Goal: Complete Application Form: Complete application form

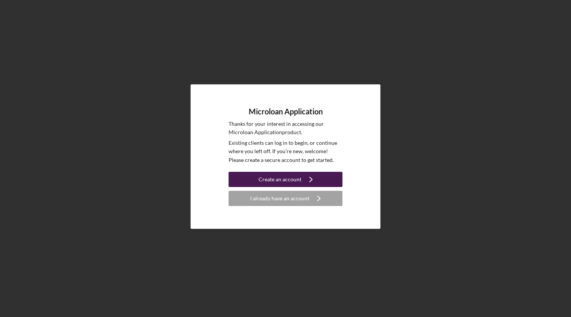
click at [307, 182] on icon "Icon/Navigate" at bounding box center [311, 179] width 19 height 19
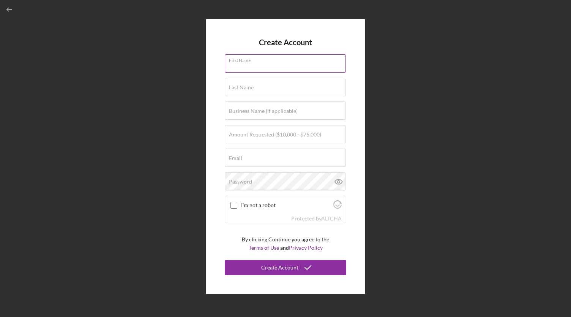
click at [291, 65] on input "First Name" at bounding box center [285, 63] width 121 height 18
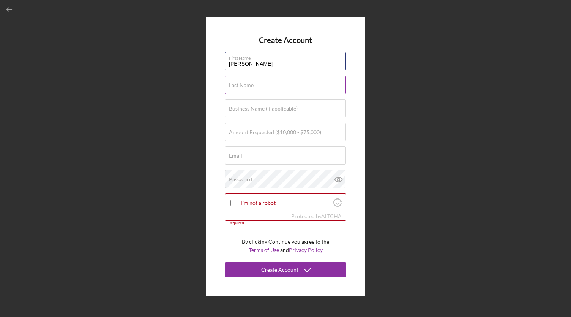
type input "[PERSON_NAME]"
click at [289, 82] on div "Last Name Required" at bounding box center [286, 85] width 122 height 19
type input "[PERSON_NAME]"
click at [254, 111] on label "Business Name (if applicable)" at bounding box center [263, 109] width 69 height 6
click at [254, 111] on input "Business Name (if applicable)" at bounding box center [285, 108] width 121 height 18
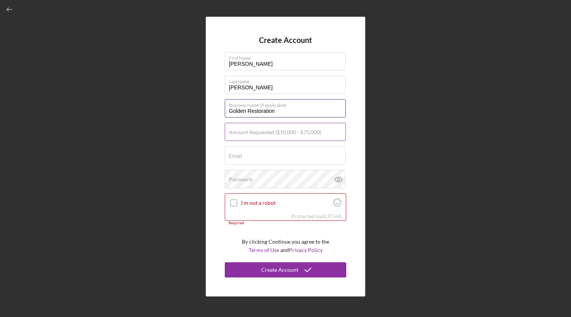
type input "Golden Restoration"
click at [298, 136] on input "Amount Requested ($10,000 - $75,000)" at bounding box center [285, 132] width 121 height 18
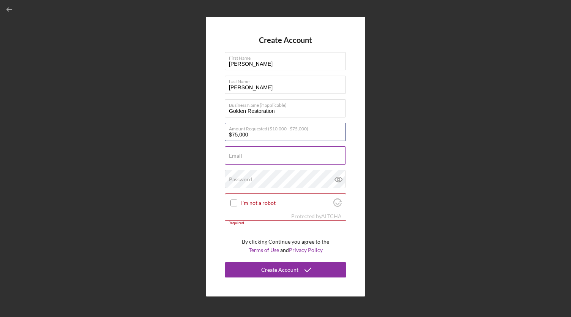
type input "$75,000"
click at [290, 156] on input "Email" at bounding box center [285, 155] width 121 height 18
type input "[EMAIL_ADDRESS][DOMAIN_NAME]"
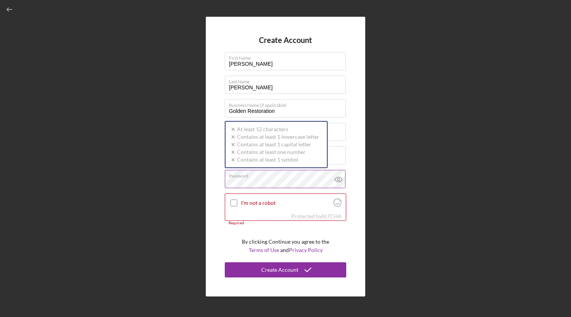
click at [294, 178] on div "Password Icon/icon-validation-no At least 12 characters Icon/icon-validation-no…" at bounding box center [286, 179] width 122 height 19
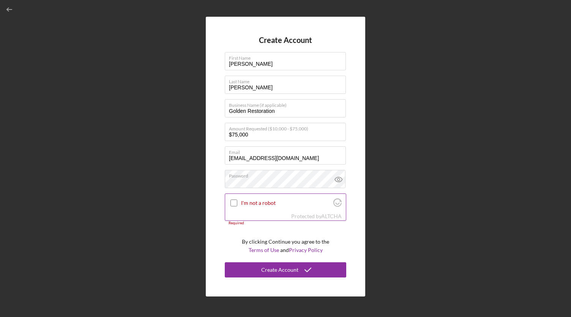
click at [230, 205] on input "I'm not a robot" at bounding box center [233, 202] width 7 height 7
checkbox input "true"
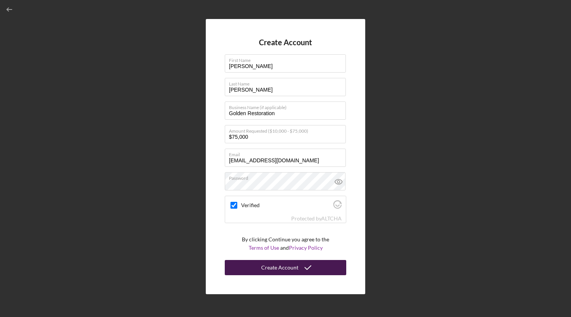
click at [291, 268] on div "Create Account" at bounding box center [279, 267] width 37 height 15
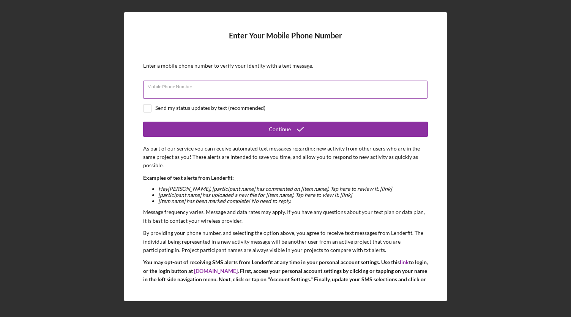
click at [223, 89] on input "Mobile Phone Number" at bounding box center [285, 90] width 284 height 18
type input "[PHONE_NUMBER]"
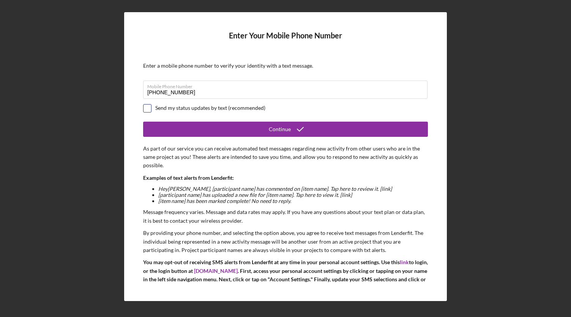
click at [148, 108] on input "checkbox" at bounding box center [148, 108] width 8 height 8
checkbox input "true"
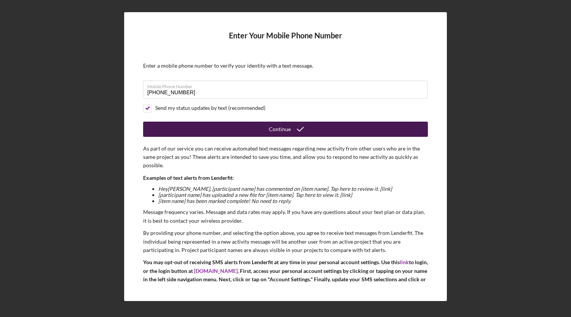
click at [288, 125] on div "Continue" at bounding box center [280, 129] width 22 height 15
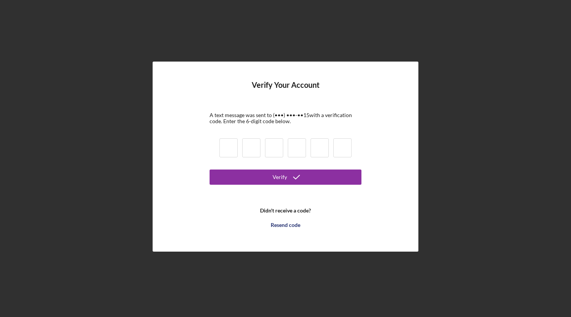
click at [234, 151] on input at bounding box center [228, 147] width 18 height 19
type input "2"
type input "6"
type input "9"
type input "0"
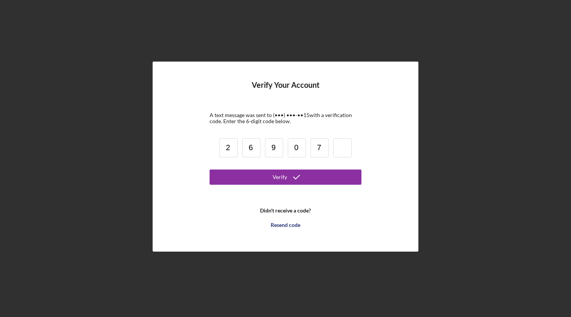
type input "7"
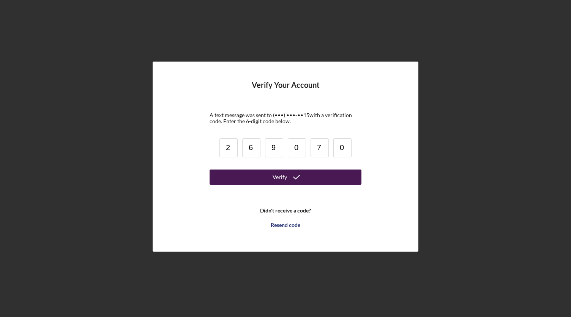
type input "0"
click at [264, 178] on button "Verify" at bounding box center [286, 176] width 152 height 15
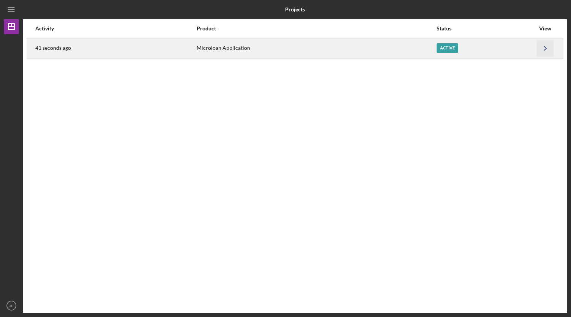
click at [543, 47] on icon "Icon/Navigate" at bounding box center [545, 47] width 17 height 17
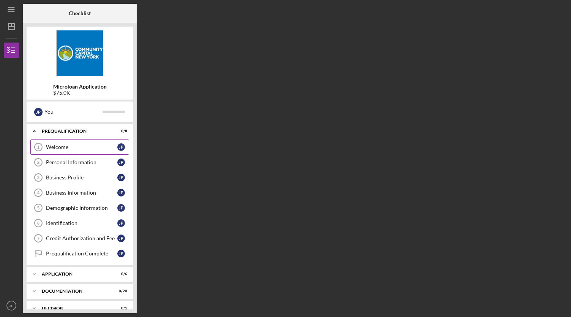
click at [49, 146] on div "Welcome" at bounding box center [81, 147] width 71 height 6
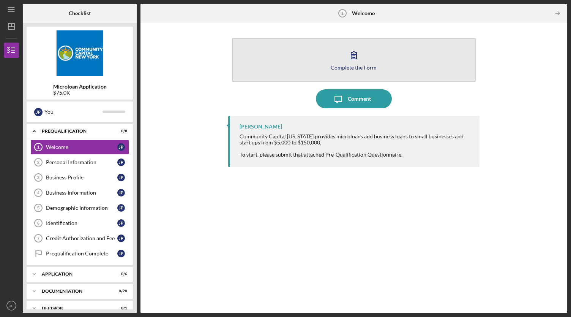
click at [361, 69] on div "Complete the Form" at bounding box center [354, 68] width 46 height 6
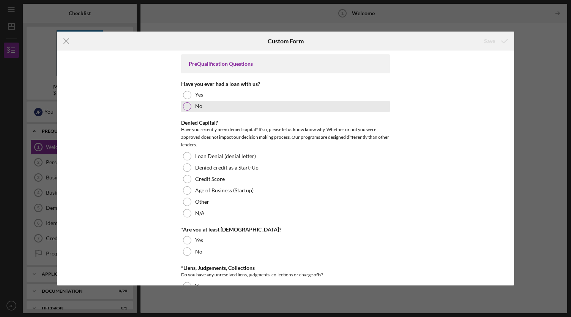
click at [188, 108] on div at bounding box center [187, 106] width 8 height 8
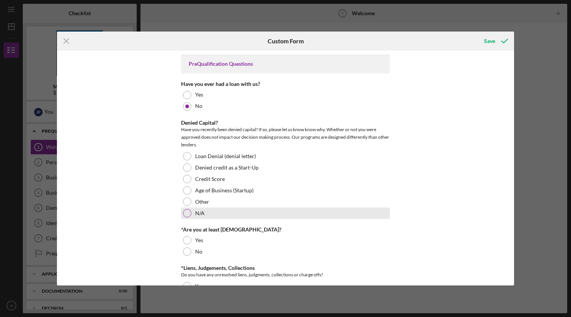
click at [185, 212] on div at bounding box center [187, 213] width 8 height 8
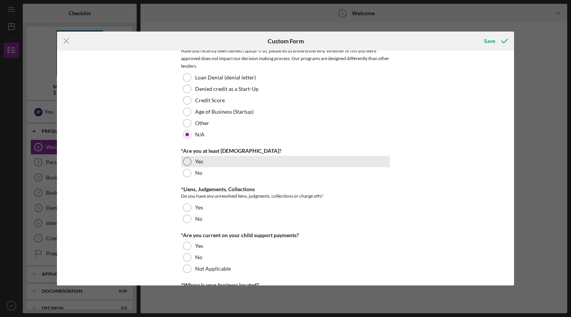
click at [187, 160] on div at bounding box center [187, 161] width 8 height 8
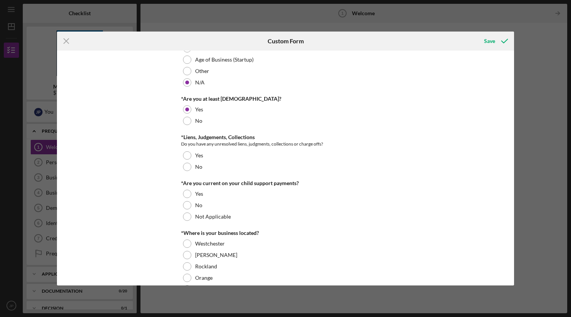
scroll to position [131, 0]
click at [185, 167] on div at bounding box center [187, 166] width 8 height 8
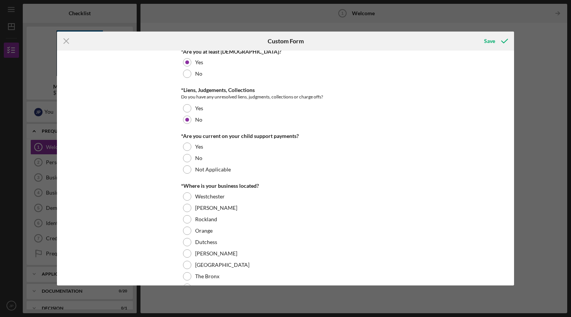
scroll to position [178, 0]
click at [186, 172] on div at bounding box center [187, 169] width 8 height 8
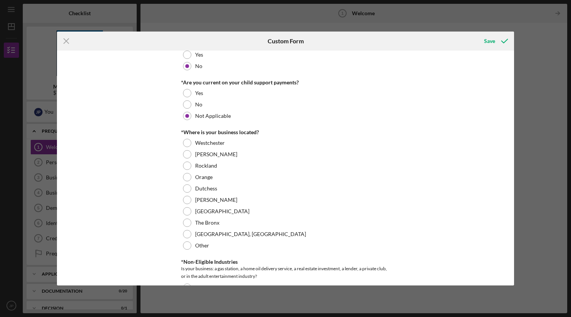
scroll to position [232, 0]
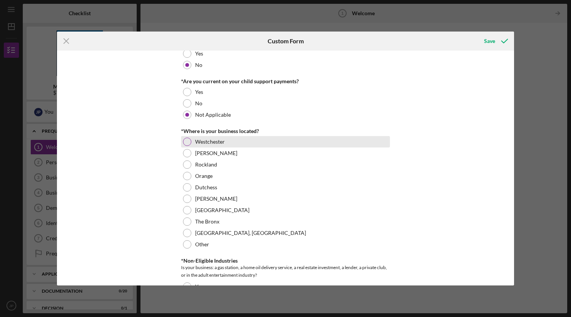
click at [187, 143] on div at bounding box center [187, 141] width 8 height 8
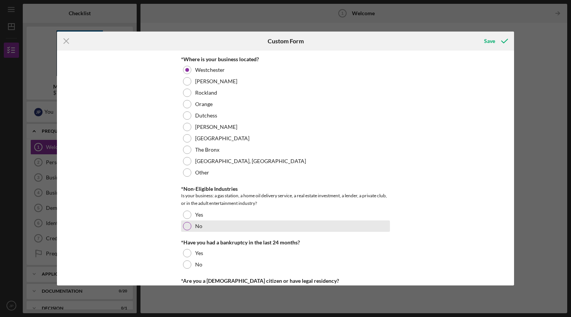
click at [185, 227] on div at bounding box center [187, 226] width 8 height 8
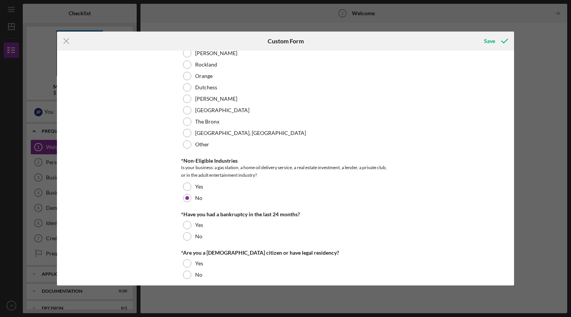
scroll to position [339, 0]
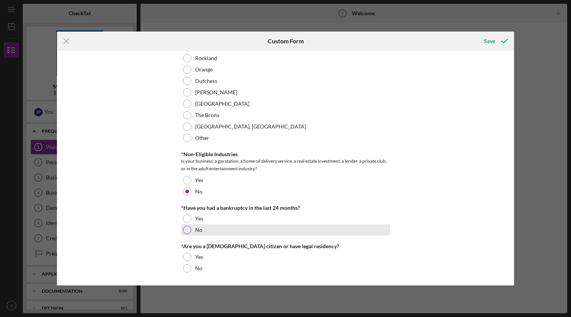
click at [185, 230] on div at bounding box center [187, 230] width 8 height 8
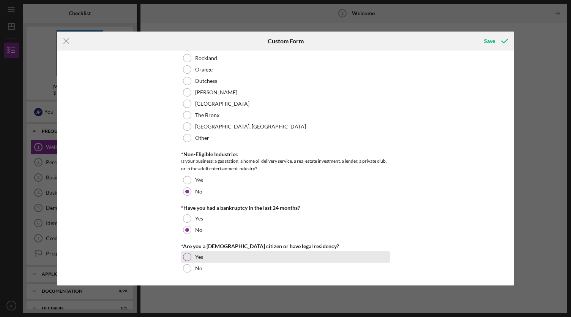
click at [188, 255] on div at bounding box center [187, 257] width 8 height 8
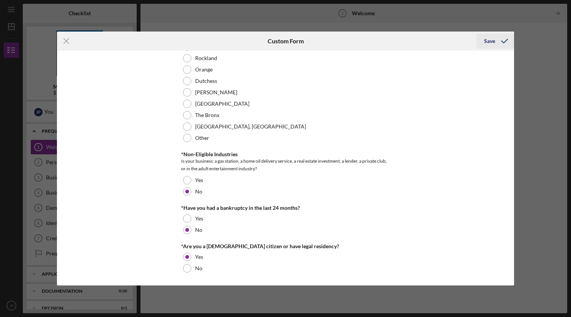
click at [496, 41] on icon "submit" at bounding box center [504, 41] width 19 height 19
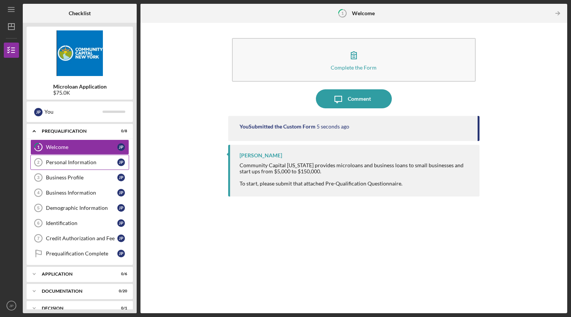
click at [80, 161] on div "Personal Information" at bounding box center [81, 162] width 71 height 6
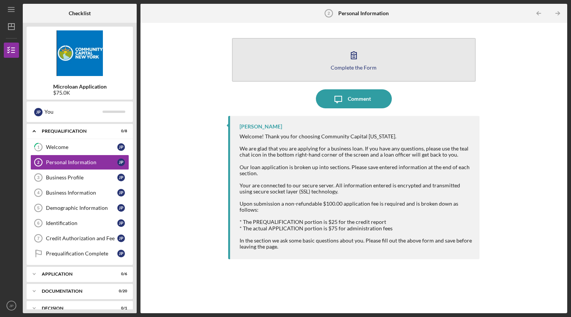
click at [365, 62] on button "Complete the Form Form" at bounding box center [354, 60] width 244 height 44
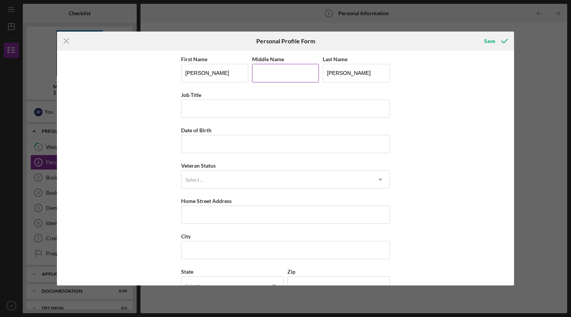
click at [269, 71] on input "Middle Name" at bounding box center [285, 73] width 67 height 18
click at [237, 112] on input "Job Title" at bounding box center [285, 108] width 209 height 18
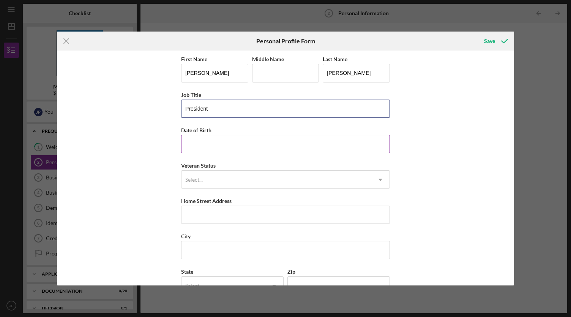
type input "President"
click at [233, 139] on input "Date of Birth" at bounding box center [285, 144] width 209 height 18
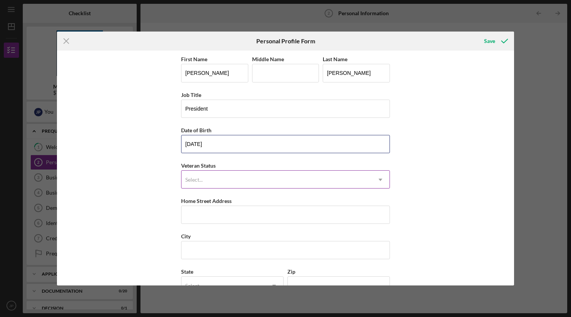
type input "[DATE]"
click at [231, 175] on div "Select..." at bounding box center [277, 179] width 190 height 17
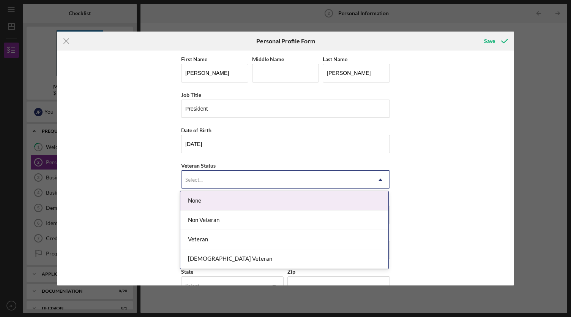
click at [229, 197] on div "None" at bounding box center [284, 200] width 208 height 19
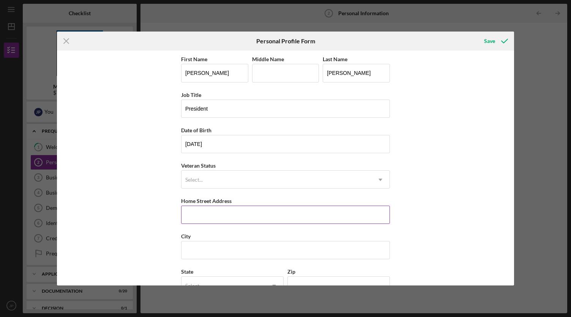
click at [231, 210] on input "Home Street Address" at bounding box center [285, 214] width 209 height 18
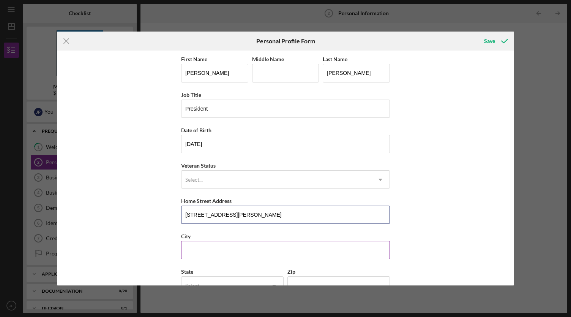
type input "[STREET_ADDRESS][PERSON_NAME]"
click at [225, 242] on input "City" at bounding box center [285, 250] width 209 height 18
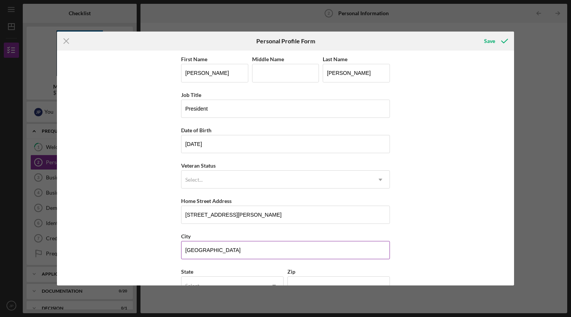
type input "[GEOGRAPHIC_DATA]"
click at [226, 231] on div "City" at bounding box center [285, 235] width 209 height 9
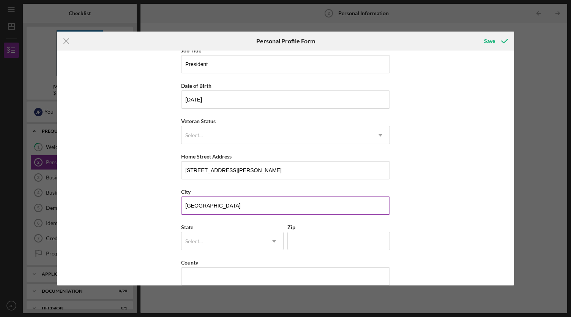
scroll to position [45, 0]
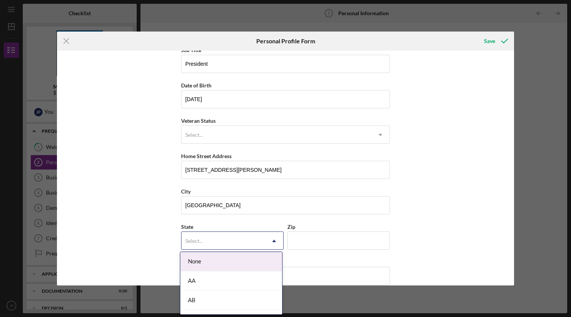
click at [226, 237] on div "Select..." at bounding box center [224, 240] width 84 height 17
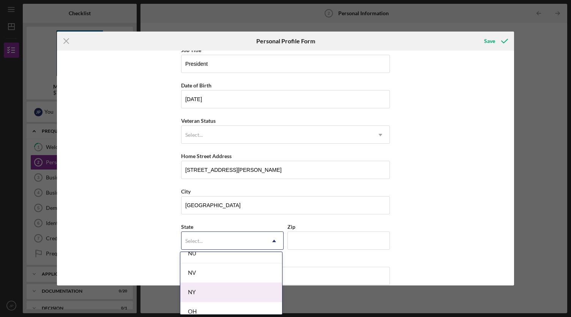
click at [227, 283] on div "NY" at bounding box center [231, 292] width 102 height 19
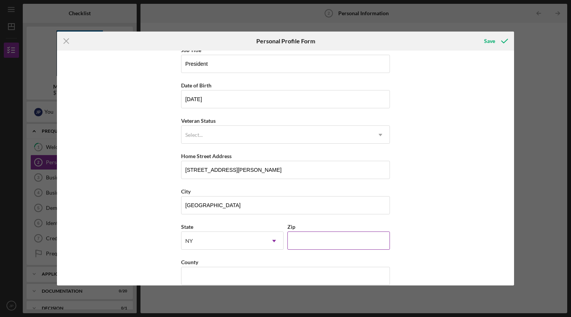
click at [308, 243] on input "Zip" at bounding box center [338, 240] width 103 height 18
type input "10463"
click at [298, 257] on div "County" at bounding box center [285, 261] width 209 height 9
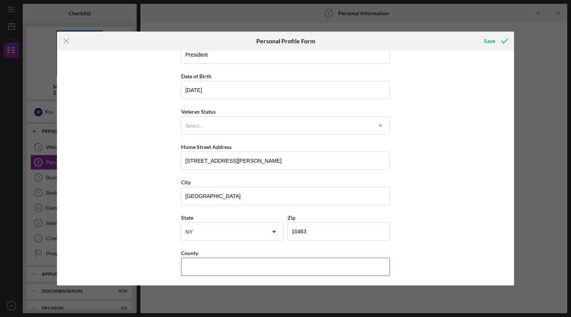
click at [270, 259] on input "County" at bounding box center [285, 266] width 209 height 18
type input "[GEOGRAPHIC_DATA]"
type input "[US_STATE]"
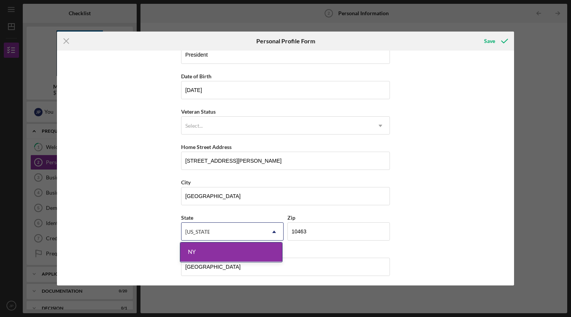
click at [444, 228] on div "First Name [PERSON_NAME] Middle Name Last Name [PERSON_NAME] Job Title Presiden…" at bounding box center [285, 168] width 457 height 234
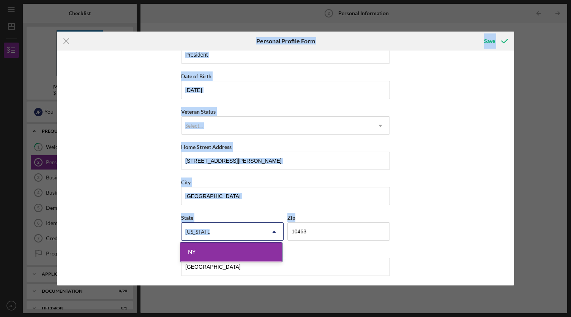
drag, startPoint x: 427, startPoint y: 228, endPoint x: 268, endPoint y: 248, distance: 160.4
click at [268, 248] on body "Icon/Menu Personal Information 2 Personal Information Checklist Microloan Appli…" at bounding box center [285, 158] width 571 height 317
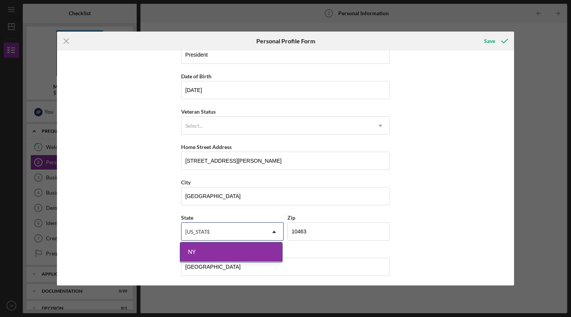
click at [268, 248] on div "NY" at bounding box center [231, 251] width 102 height 19
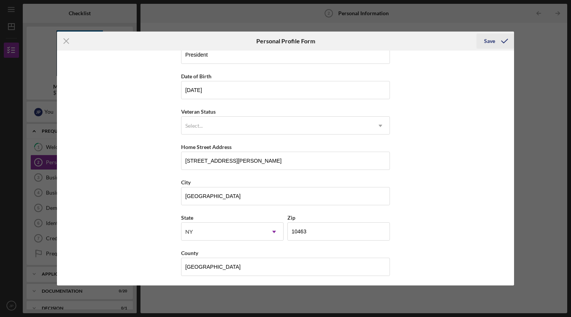
click at [493, 43] on div "Save" at bounding box center [489, 40] width 11 height 15
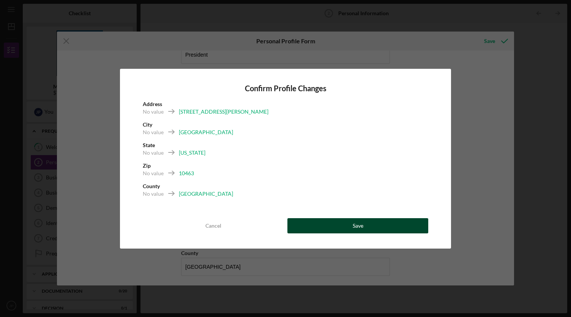
click at [324, 224] on button "Save" at bounding box center [357, 225] width 141 height 15
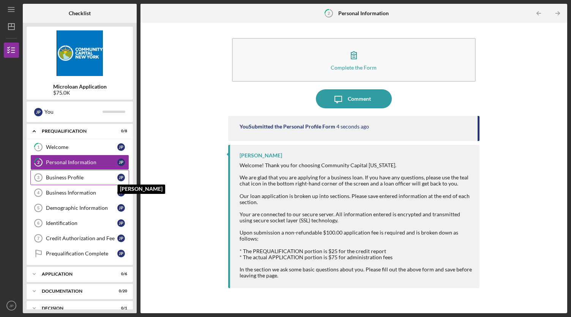
click at [119, 177] on div "J P" at bounding box center [121, 178] width 8 height 8
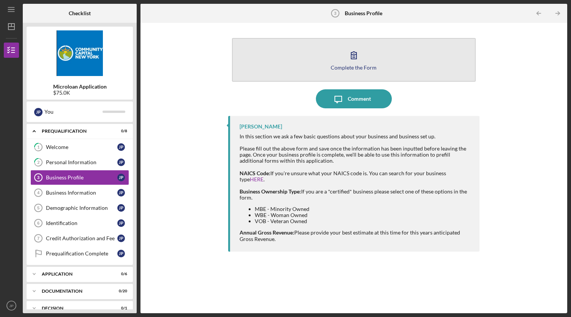
click at [350, 60] on icon "button" at bounding box center [353, 55] width 19 height 19
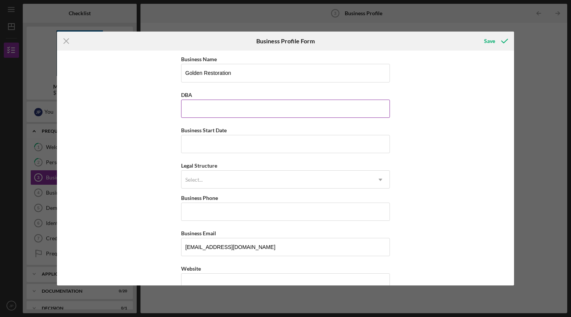
click at [246, 111] on input "DBA" at bounding box center [285, 108] width 209 height 18
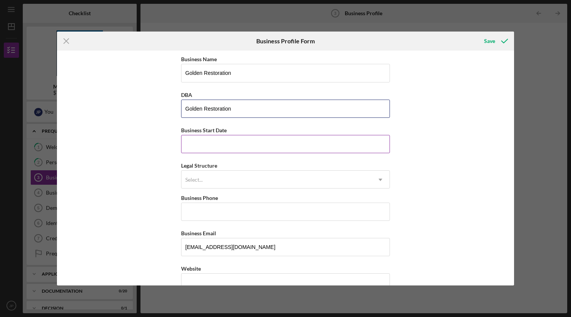
type input "Golden Restoration"
click at [243, 145] on input "Business Start Date" at bounding box center [285, 144] width 209 height 18
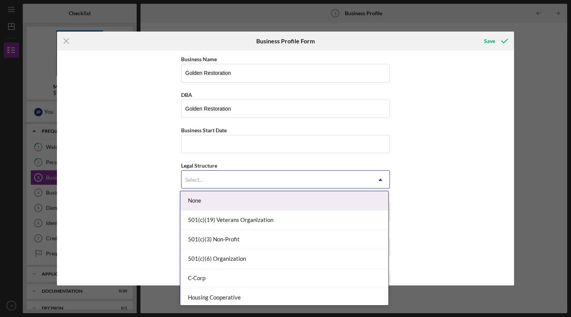
click at [380, 177] on icon "Icon/Dropdown Arrow" at bounding box center [380, 180] width 18 height 18
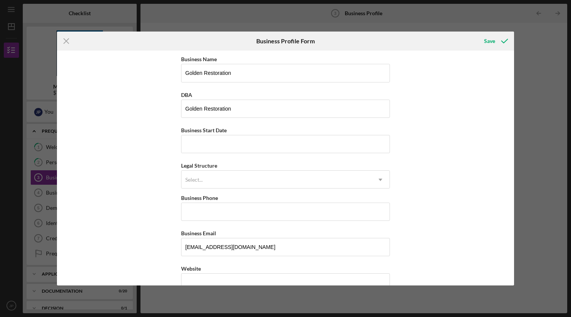
click at [415, 168] on div "Business Name Golden Restoration DBA Golden Restoration Business Start Date Leg…" at bounding box center [285, 168] width 457 height 234
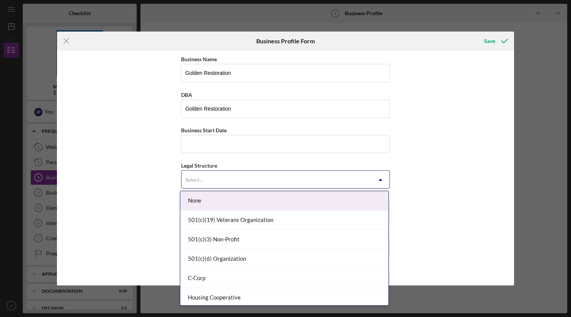
click at [379, 177] on icon "Icon/Dropdown Arrow" at bounding box center [380, 180] width 18 height 18
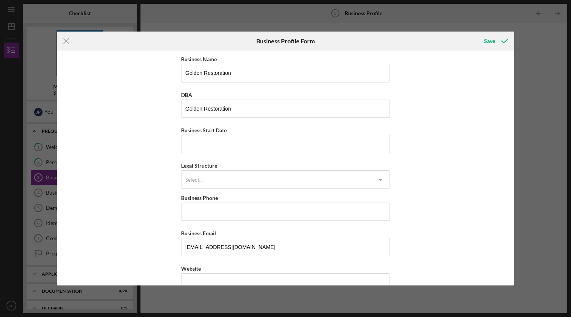
click at [452, 152] on div "Business Name Golden Restoration DBA Golden Restoration Business Start Date Leg…" at bounding box center [285, 168] width 457 height 234
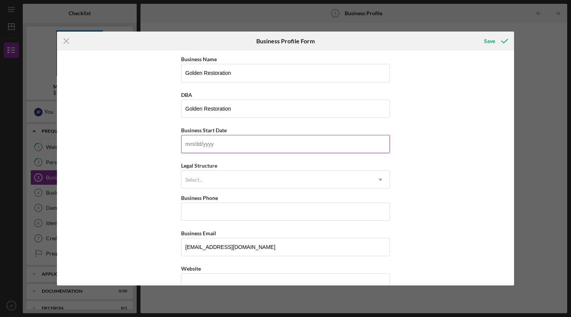
click at [227, 142] on input "Business Start Date" at bounding box center [285, 144] width 209 height 18
click at [243, 145] on input "Business Start Date" at bounding box center [285, 144] width 209 height 18
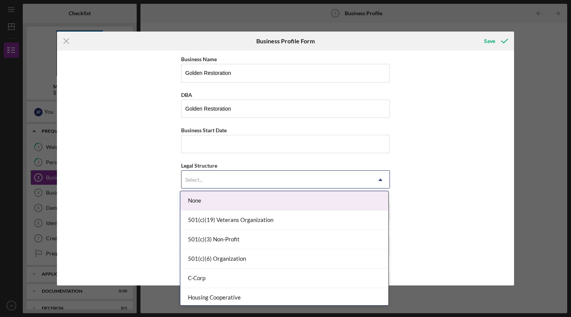
click at [321, 178] on div "Select..." at bounding box center [277, 179] width 190 height 17
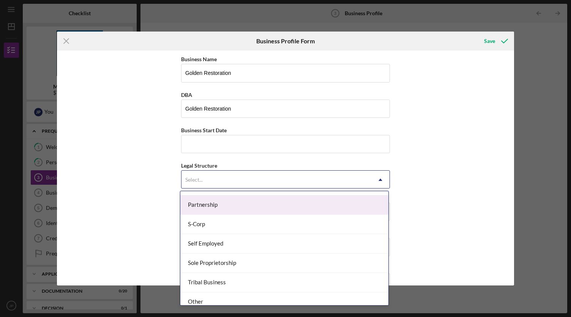
scroll to position [171, 0]
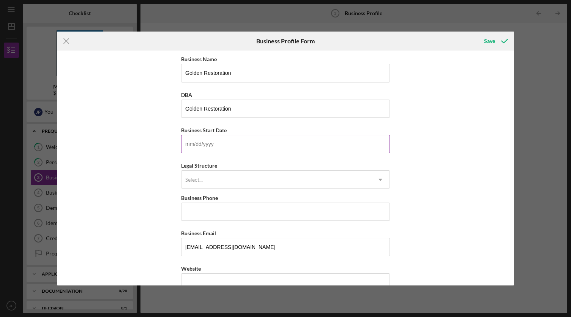
click at [316, 141] on input "Business Start Date" at bounding box center [285, 144] width 209 height 18
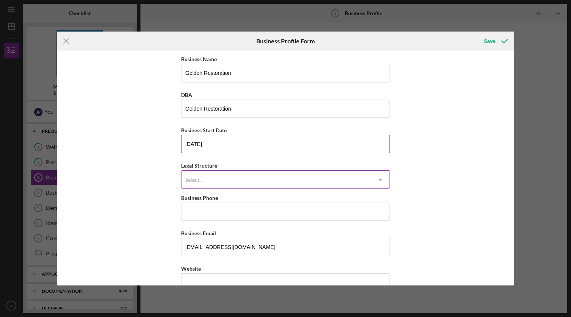
type input "[DATE]"
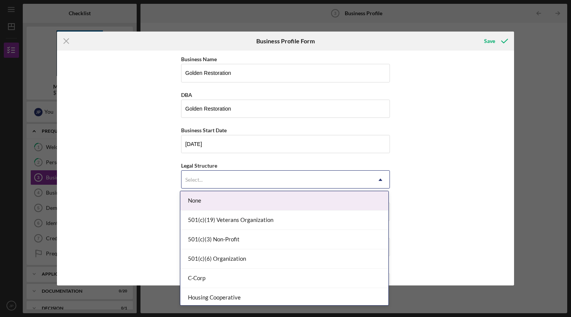
click at [309, 178] on div "Select..." at bounding box center [277, 179] width 190 height 17
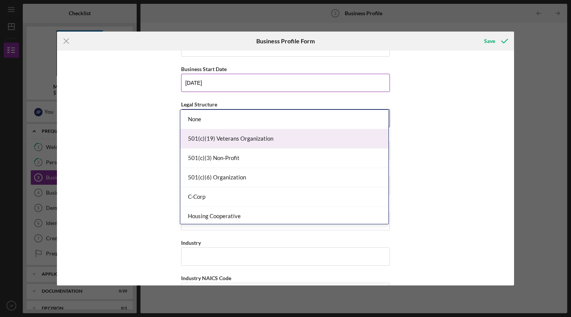
scroll to position [95, 0]
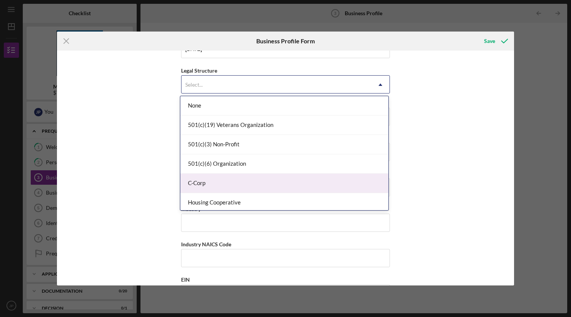
click at [256, 191] on div "C-Corp" at bounding box center [284, 183] width 208 height 19
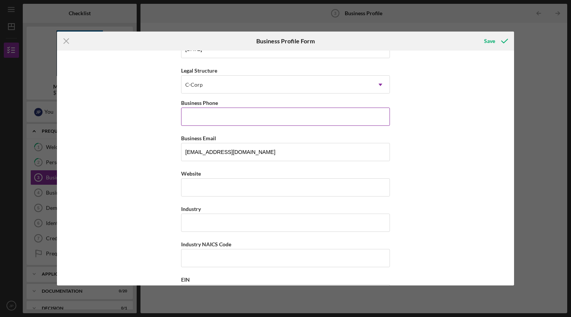
click at [236, 123] on input "Business Phone" at bounding box center [285, 116] width 209 height 18
type input "[PHONE_NUMBER]"
click at [240, 189] on input "Website" at bounding box center [285, 187] width 209 height 18
click at [245, 224] on input "Industry" at bounding box center [285, 222] width 209 height 18
type input "Construction"
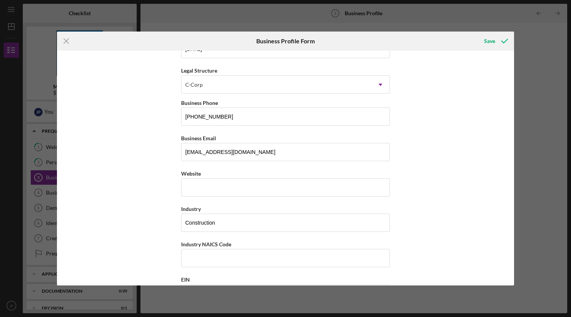
click at [430, 228] on div "Business Name Golden Restoration DBA Golden Restoration Business Start Date [DA…" at bounding box center [285, 168] width 457 height 234
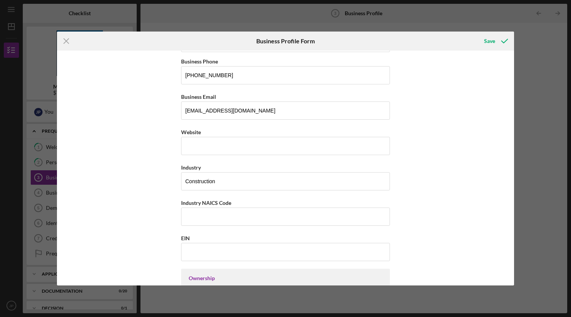
scroll to position [142, 0]
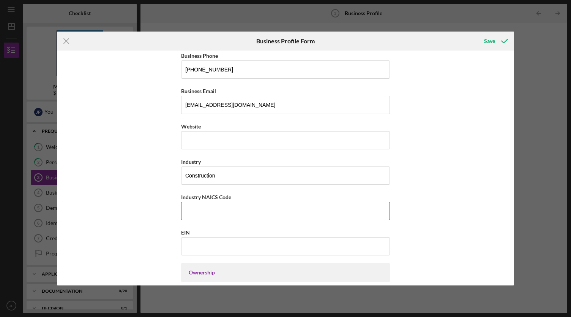
click at [293, 207] on input "Industry NAICS Code" at bounding box center [285, 211] width 209 height 18
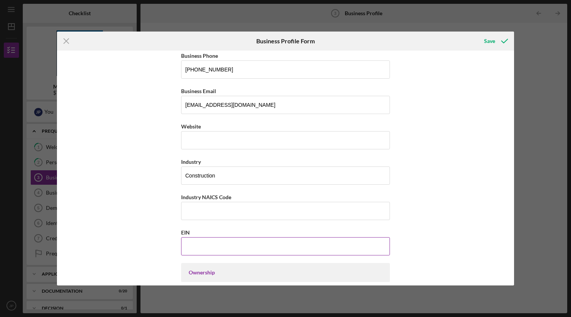
click at [276, 246] on input "EIN" at bounding box center [285, 246] width 209 height 18
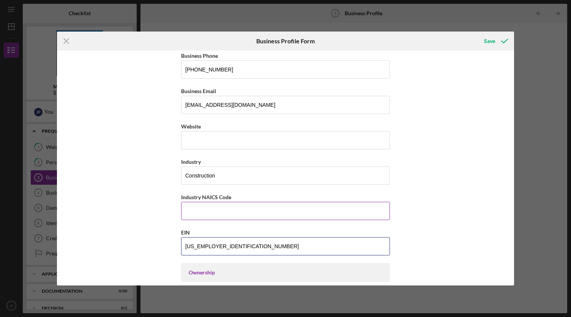
type input "[US_EMPLOYER_IDENTIFICATION_NUMBER]"
click at [279, 204] on input "Industry NAICS Code" at bounding box center [285, 211] width 209 height 18
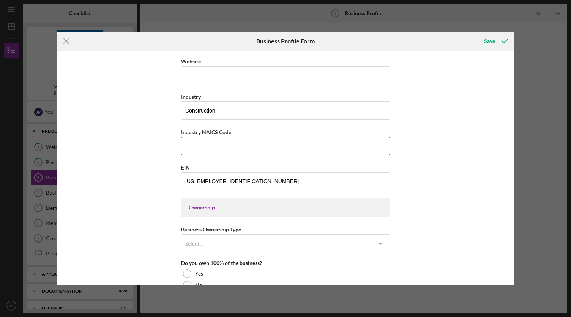
scroll to position [251, 0]
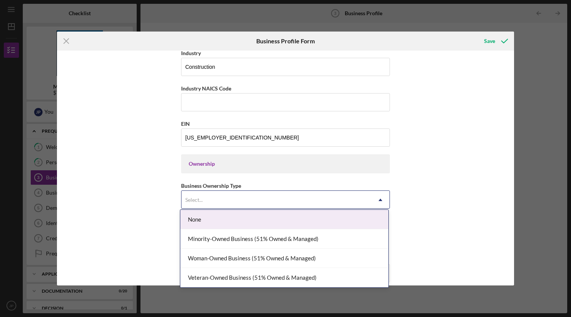
click at [262, 199] on div "Select..." at bounding box center [277, 199] width 190 height 17
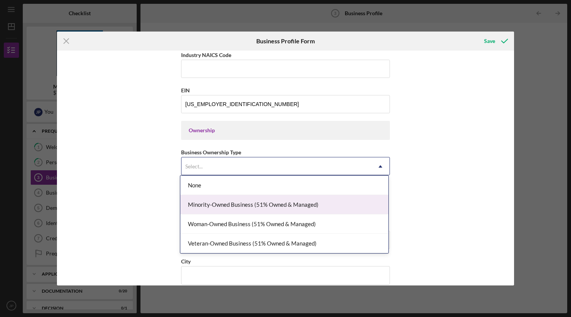
scroll to position [285, 0]
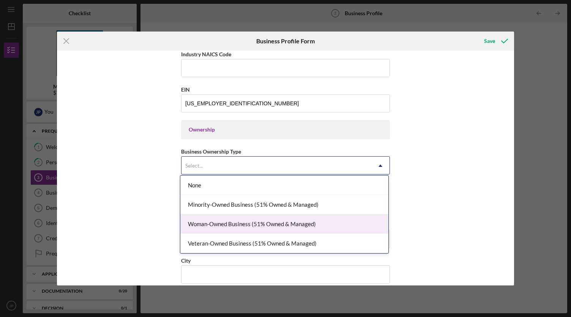
click at [294, 225] on div "Woman-Owned Business (51% Owned & Managed)" at bounding box center [284, 223] width 208 height 19
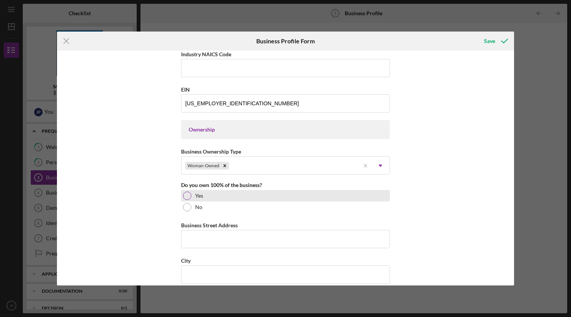
click at [186, 194] on div at bounding box center [187, 195] width 8 height 8
click at [409, 205] on div "Business Name Golden Restoration DBA Golden Restoration Business Start Date [DA…" at bounding box center [285, 168] width 457 height 234
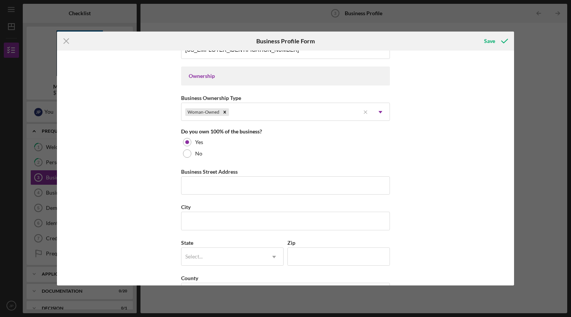
scroll to position [340, 0]
click at [306, 179] on input "Business Street Address" at bounding box center [285, 184] width 209 height 18
type input "L"
type input "P"
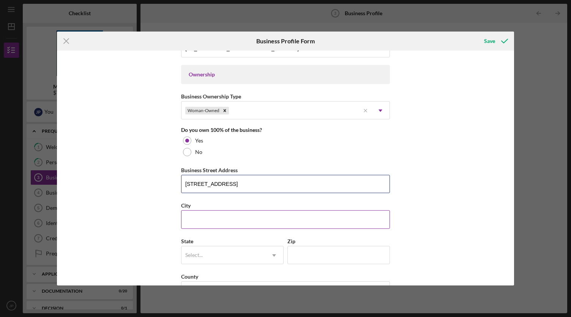
type input "[STREET_ADDRESS]"
click at [253, 213] on input "City" at bounding box center [285, 219] width 209 height 18
click at [314, 248] on input "Zip" at bounding box center [338, 255] width 103 height 18
type input "10552"
click at [248, 213] on input "City" at bounding box center [285, 219] width 209 height 18
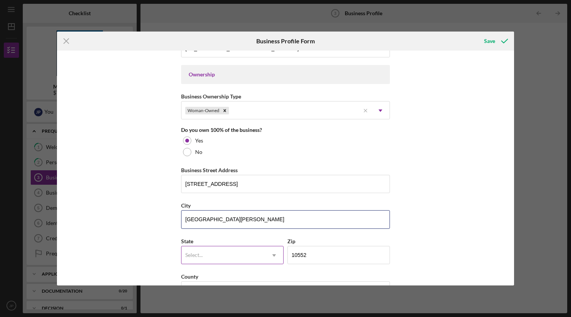
type input "[GEOGRAPHIC_DATA][PERSON_NAME]"
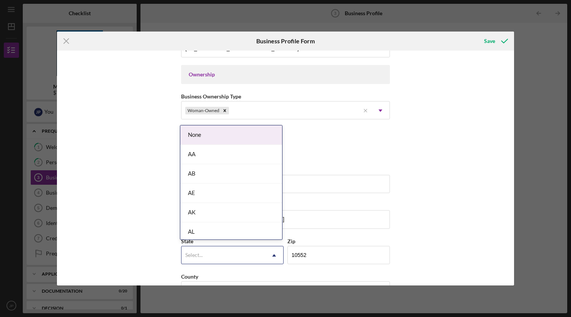
click at [240, 250] on div "Select..." at bounding box center [224, 254] width 84 height 17
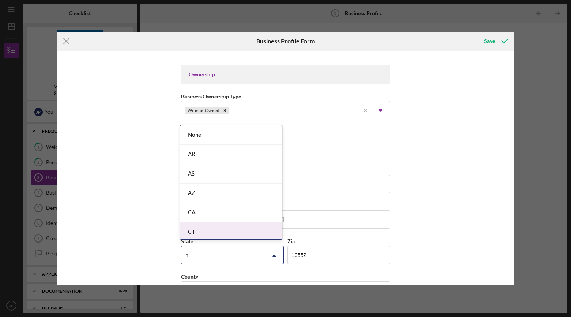
type input "[US_STATE]"
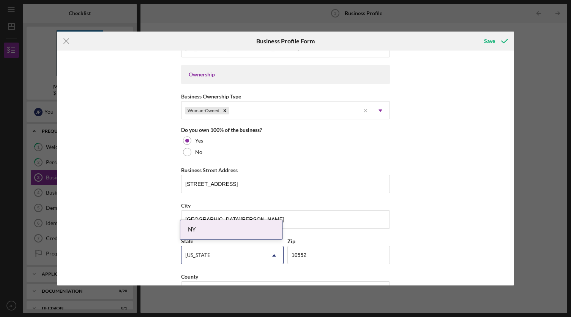
click at [253, 230] on div "NY" at bounding box center [231, 229] width 102 height 19
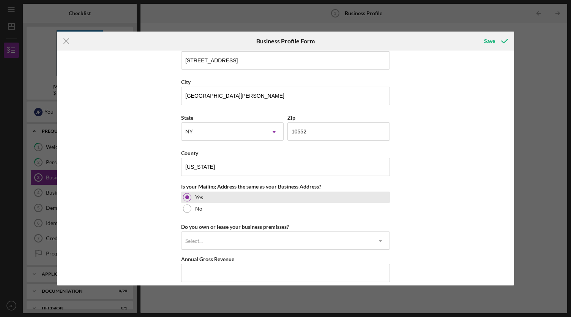
scroll to position [464, 0]
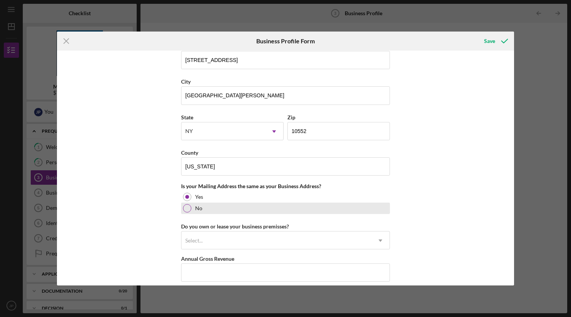
click at [184, 205] on div at bounding box center [187, 208] width 8 height 8
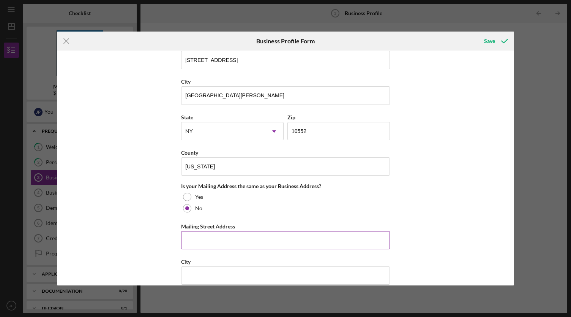
click at [208, 234] on input "Mailing Street Address" at bounding box center [285, 240] width 209 height 18
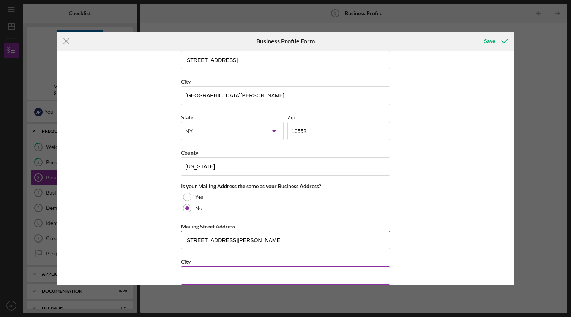
type input "[STREET_ADDRESS][PERSON_NAME]"
click at [219, 257] on div "City" at bounding box center [285, 261] width 209 height 9
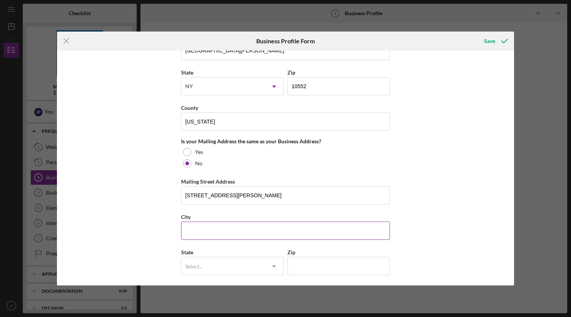
scroll to position [513, 0]
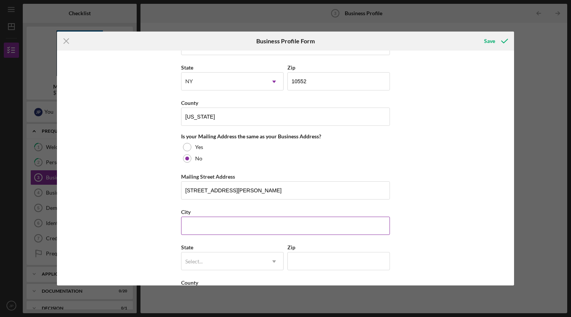
click at [216, 224] on input "City" at bounding box center [285, 225] width 209 height 18
type input "L"
type input "P"
type input "L"
type input "P"
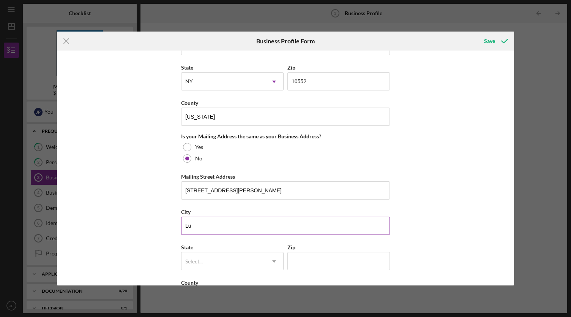
type input "L"
type input "b"
type input "[GEOGRAPHIC_DATA]"
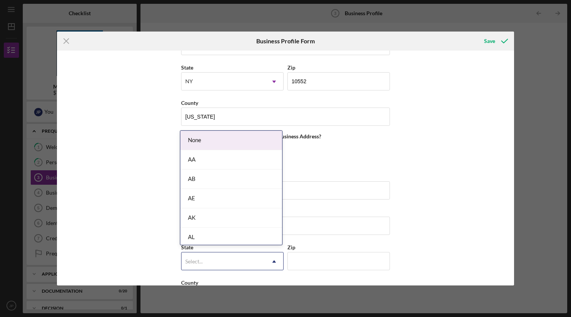
click at [232, 255] on div "Select..." at bounding box center [224, 261] width 84 height 17
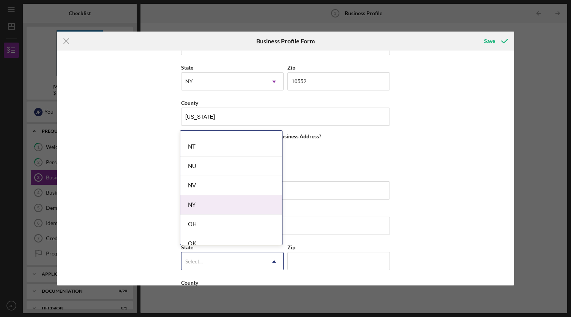
click at [223, 204] on div "NY" at bounding box center [231, 204] width 102 height 19
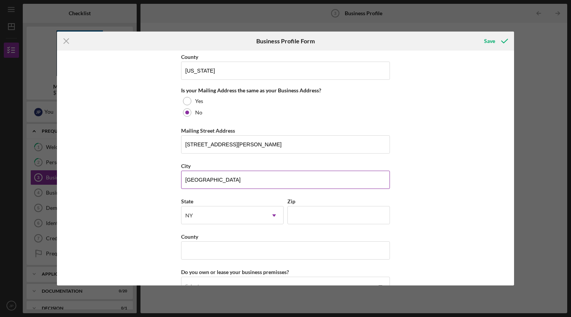
scroll to position [564, 0]
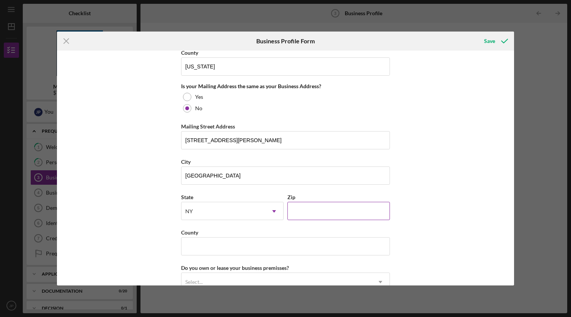
click at [302, 203] on input "Zip" at bounding box center [338, 211] width 103 height 18
type input "10463"
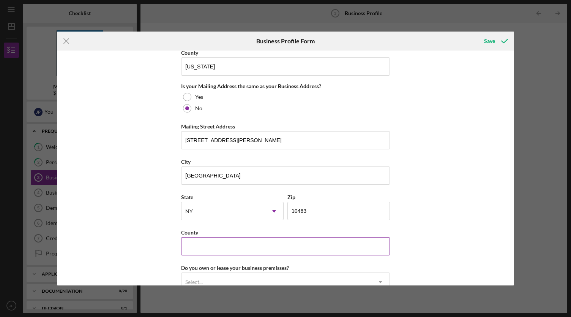
click at [338, 238] on input "County" at bounding box center [285, 246] width 209 height 18
type input "[GEOGRAPHIC_DATA]"
click at [402, 223] on div "Business Name Golden Restoration DBA Golden Restoration Business Start Date [DA…" at bounding box center [285, 168] width 457 height 234
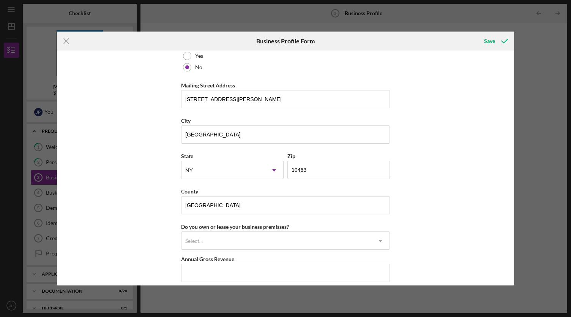
scroll to position [606, 0]
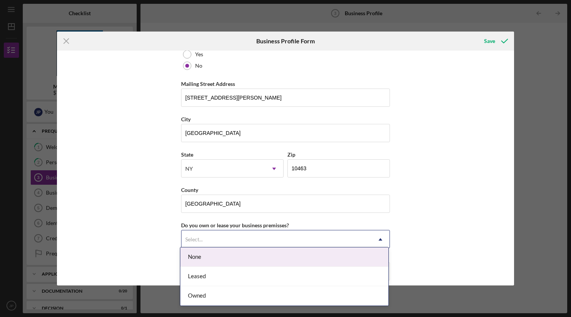
click at [373, 235] on icon "Icon/Dropdown Arrow" at bounding box center [380, 239] width 18 height 18
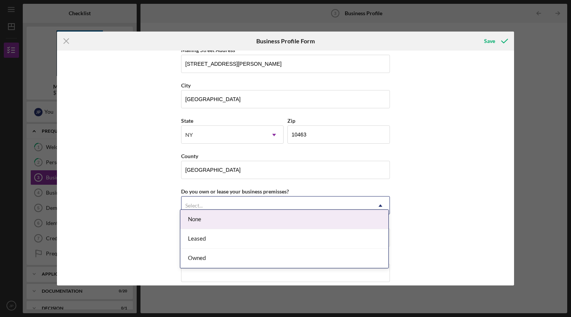
scroll to position [644, 0]
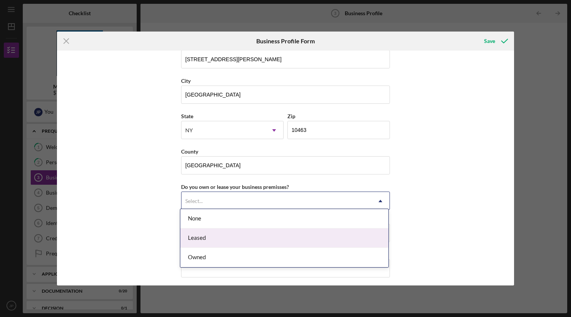
click at [276, 236] on div "Leased" at bounding box center [284, 237] width 208 height 19
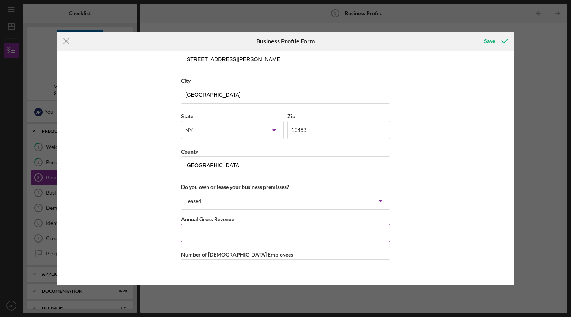
click at [280, 228] on input "Annual Gross Revenue" at bounding box center [285, 233] width 209 height 18
click at [215, 228] on input "Annual Gross Revenue" at bounding box center [285, 233] width 209 height 18
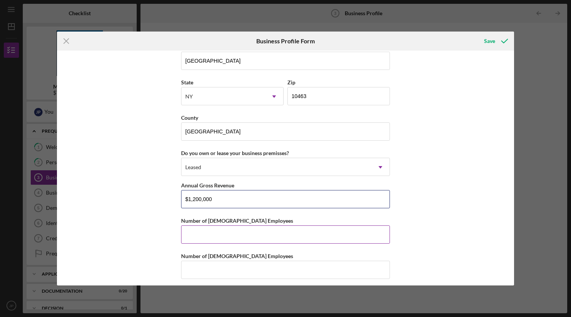
type input "$1,200,000"
click at [251, 231] on input "Number of [DEMOGRAPHIC_DATA] Employees" at bounding box center [285, 234] width 209 height 18
type input "10"
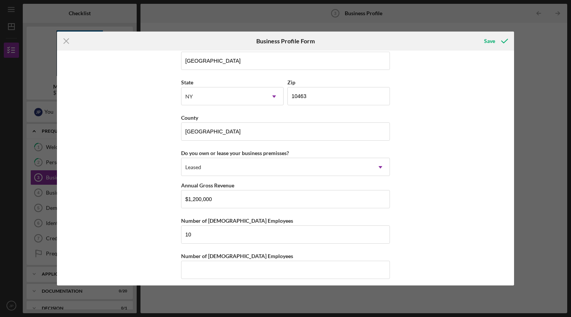
click at [435, 218] on div "Business Name Golden Restoration DBA Golden Restoration Business Start Date [DA…" at bounding box center [285, 168] width 457 height 234
click at [415, 205] on div "Business Name Golden Restoration DBA Golden Restoration Business Start Date [DA…" at bounding box center [285, 168] width 457 height 234
click at [425, 176] on div "Business Name Golden Restoration DBA Golden Restoration Business Start Date [DA…" at bounding box center [285, 168] width 457 height 234
click at [433, 184] on div "Business Name Golden Restoration DBA Golden Restoration Business Start Date [DA…" at bounding box center [285, 168] width 457 height 234
drag, startPoint x: 434, startPoint y: 204, endPoint x: 404, endPoint y: 182, distance: 37.3
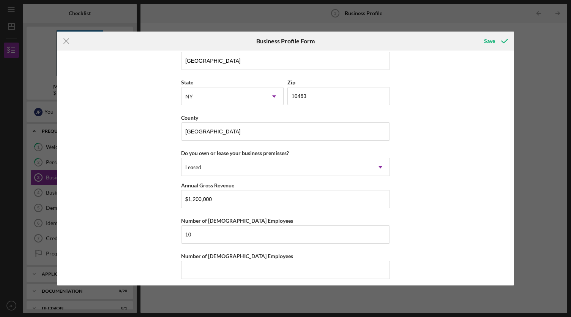
click at [404, 182] on div "Business Name Golden Restoration DBA Golden Restoration Business Start Date [DA…" at bounding box center [285, 168] width 457 height 234
click at [492, 44] on div "Save" at bounding box center [489, 40] width 11 height 15
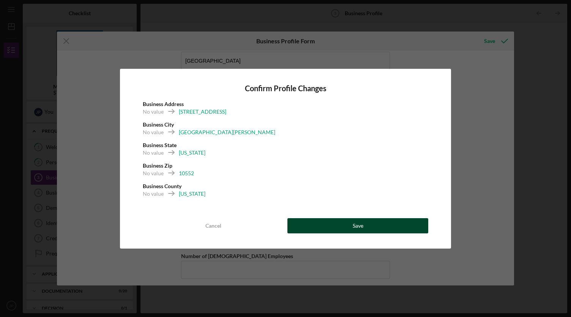
click at [371, 223] on button "Save" at bounding box center [357, 225] width 141 height 15
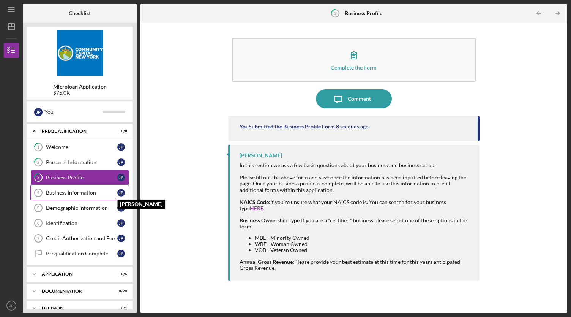
click at [118, 193] on div "J P" at bounding box center [121, 193] width 8 height 8
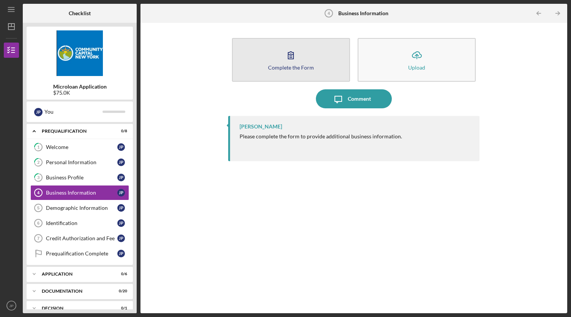
click at [300, 69] on div "Complete the Form" at bounding box center [291, 68] width 46 height 6
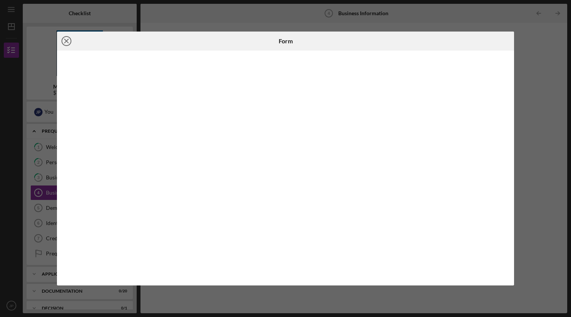
click at [68, 43] on line at bounding box center [67, 41] width 4 height 4
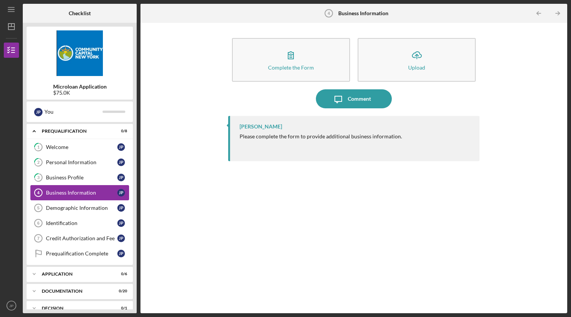
click at [93, 189] on div "Business Information" at bounding box center [81, 192] width 71 height 6
click at [89, 177] on div "Business Profile" at bounding box center [81, 177] width 71 height 6
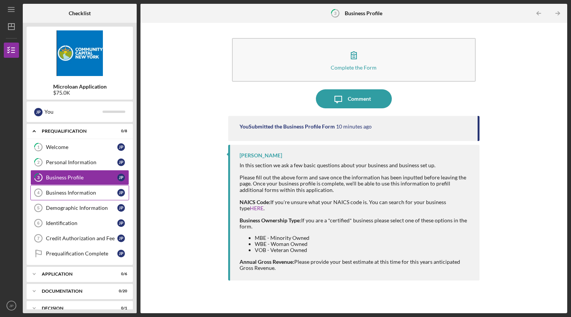
click at [96, 191] on div "Business Information" at bounding box center [81, 192] width 71 height 6
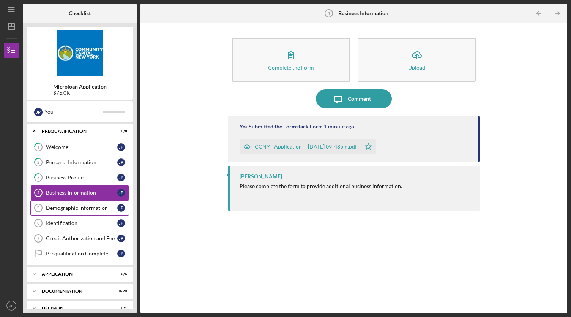
click at [91, 205] on div "Demographic Information" at bounding box center [81, 208] width 71 height 6
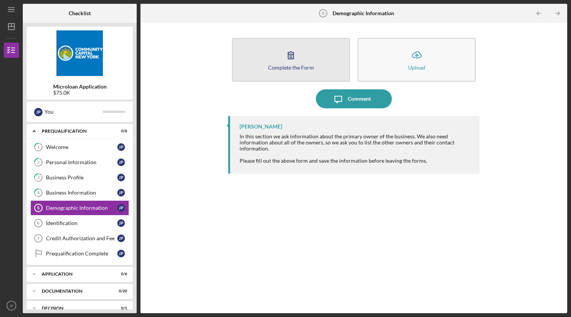
click at [300, 62] on icon "button" at bounding box center [290, 55] width 19 height 19
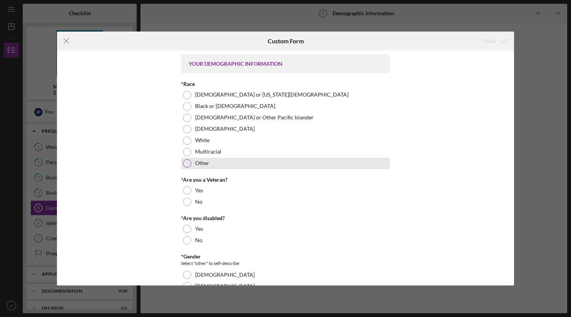
click at [184, 165] on div at bounding box center [187, 163] width 8 height 8
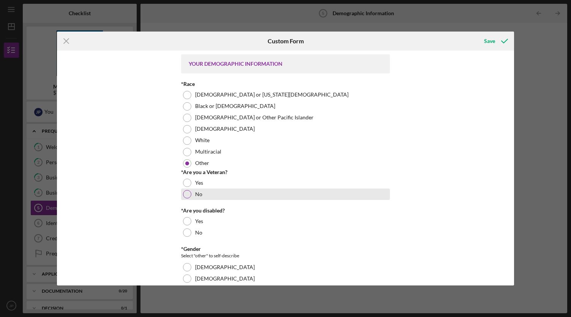
click at [191, 193] on div "No" at bounding box center [285, 193] width 209 height 11
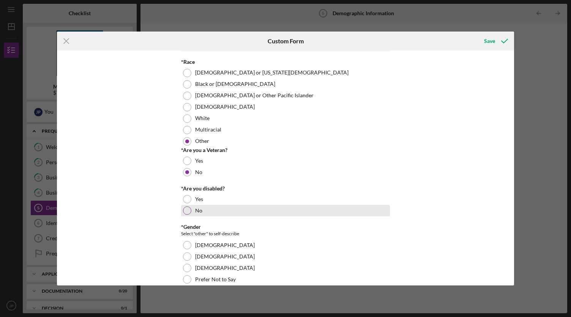
scroll to position [22, 0]
click at [185, 212] on div at bounding box center [187, 210] width 8 height 8
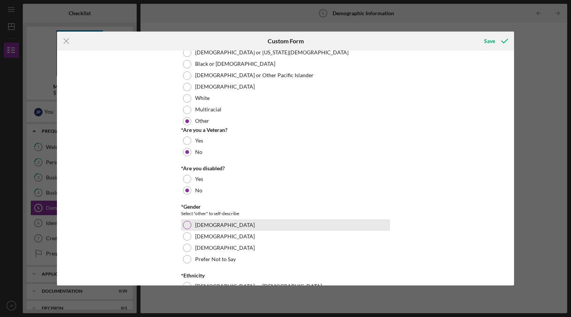
click at [188, 227] on div at bounding box center [187, 225] width 8 height 8
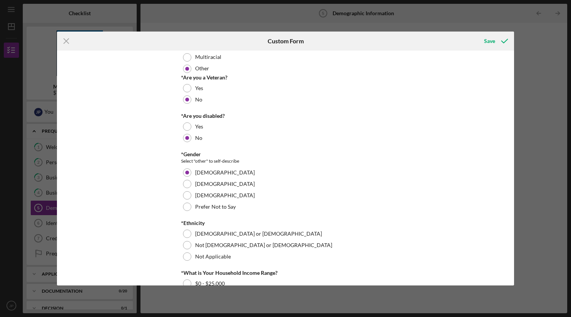
scroll to position [95, 0]
click at [186, 232] on div at bounding box center [187, 233] width 8 height 8
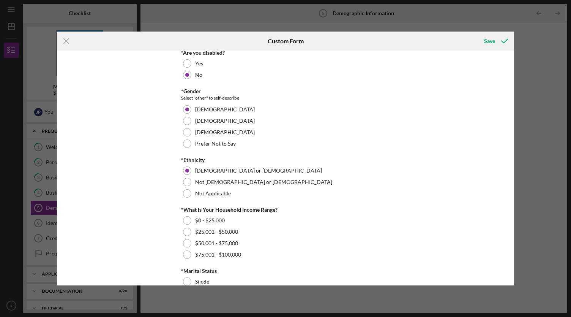
scroll to position [161, 0]
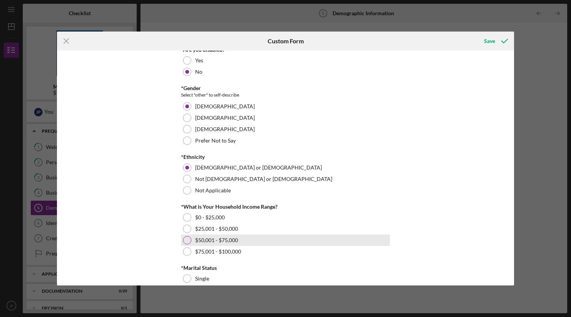
click at [186, 238] on div at bounding box center [187, 240] width 8 height 8
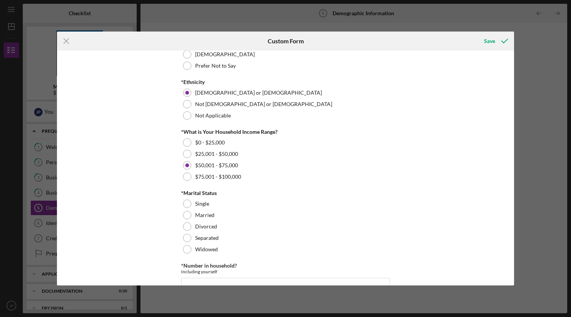
scroll to position [236, 0]
click at [185, 203] on div at bounding box center [187, 203] width 8 height 8
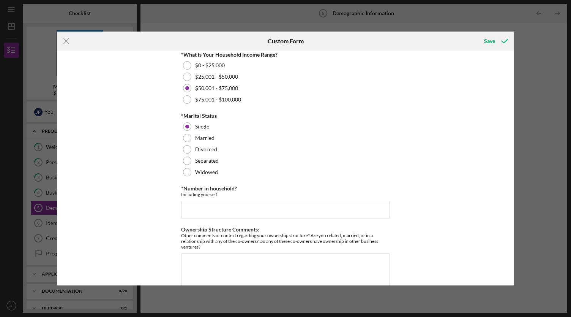
scroll to position [318, 0]
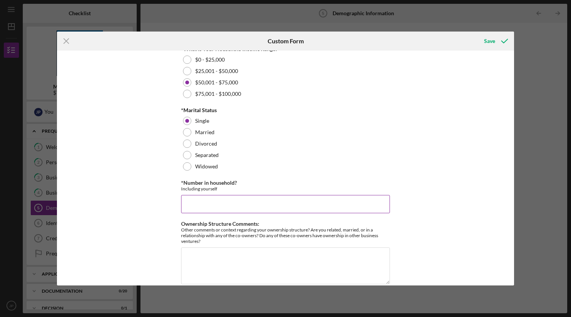
click at [214, 208] on input "*Number in household?" at bounding box center [285, 204] width 209 height 18
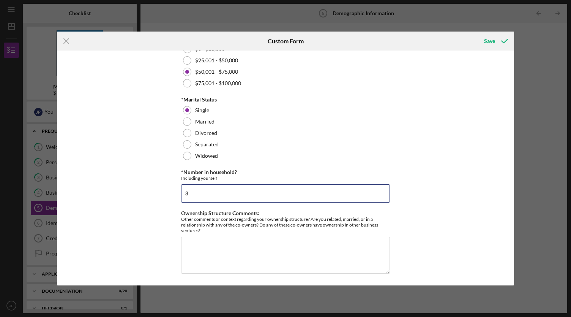
type input "3"
click at [156, 209] on div "YOUR DEMOGRAPHIC INFORMATION *Race [DEMOGRAPHIC_DATA] or [US_STATE][DEMOGRAPHIC…" at bounding box center [285, 168] width 457 height 234
click at [219, 243] on textarea "Ownership Structure Comments:" at bounding box center [285, 255] width 209 height 36
type textarea "None"
click at [424, 214] on div "YOUR DEMOGRAPHIC INFORMATION *Race [DEMOGRAPHIC_DATA] or [US_STATE][DEMOGRAPHIC…" at bounding box center [285, 168] width 457 height 234
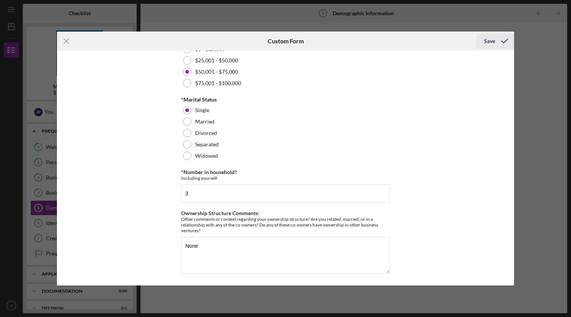
click at [497, 41] on icon "submit" at bounding box center [504, 41] width 19 height 19
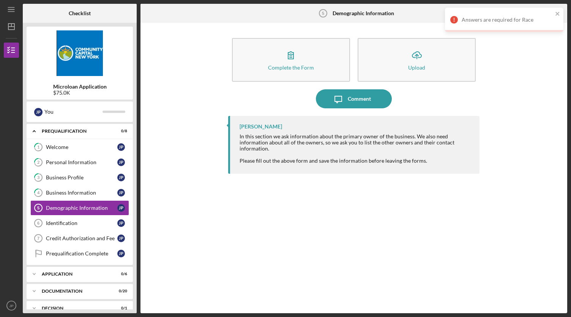
click at [502, 14] on div "Answers are required for Race" at bounding box center [501, 20] width 107 height 12
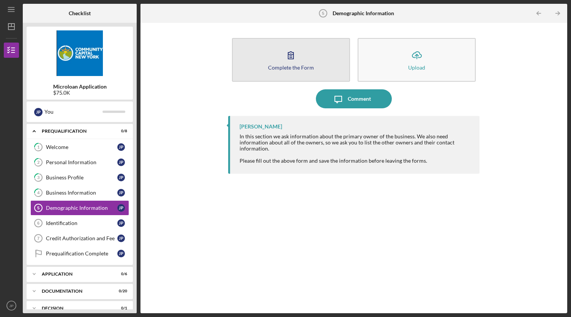
click at [294, 63] on icon "button" at bounding box center [290, 55] width 19 height 19
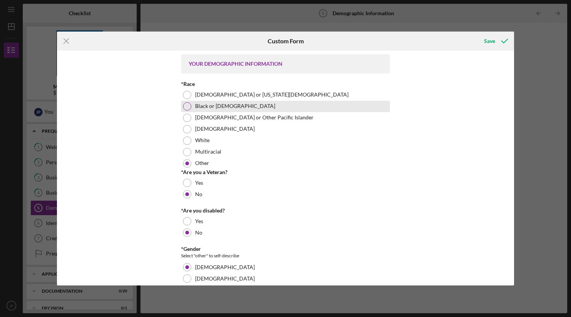
click at [187, 106] on div at bounding box center [187, 106] width 8 height 8
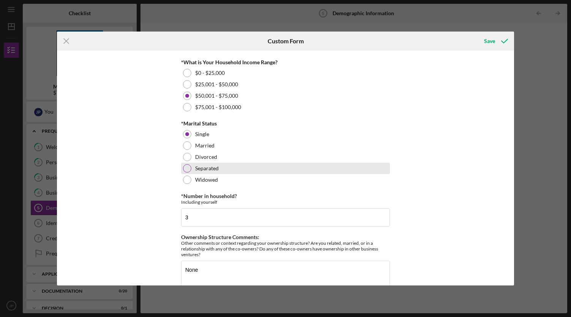
scroll to position [336, 0]
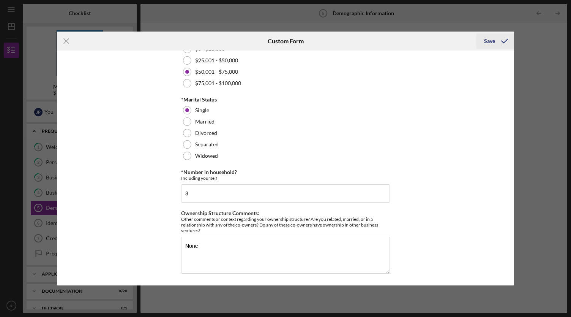
click at [495, 45] on icon "submit" at bounding box center [504, 41] width 19 height 19
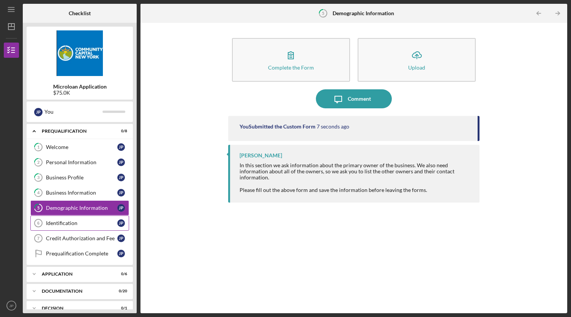
click at [68, 222] on div "Identification" at bounding box center [81, 223] width 71 height 6
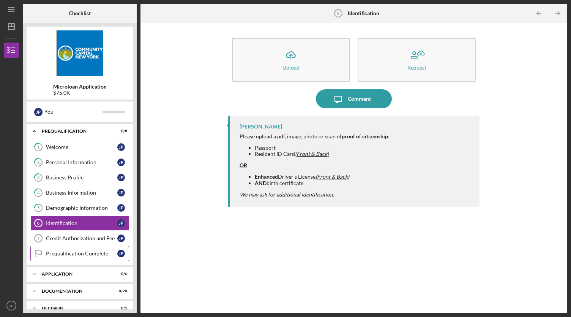
click at [76, 255] on link "Prequalification Complete Prequalification Complete J P" at bounding box center [79, 253] width 99 height 15
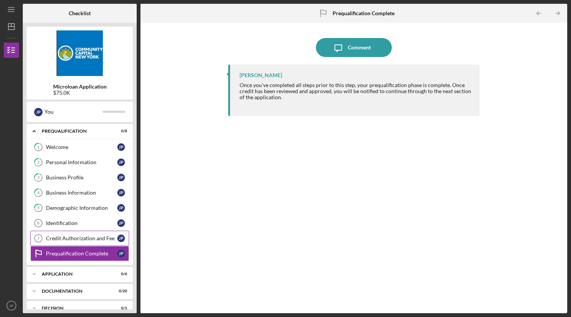
click at [70, 241] on link "Credit Authorization and Fee 7 Credit Authorization and Fee J P" at bounding box center [79, 237] width 99 height 15
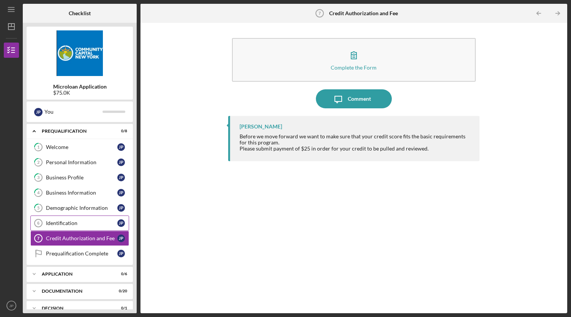
click at [69, 220] on div "Identification" at bounding box center [81, 223] width 71 height 6
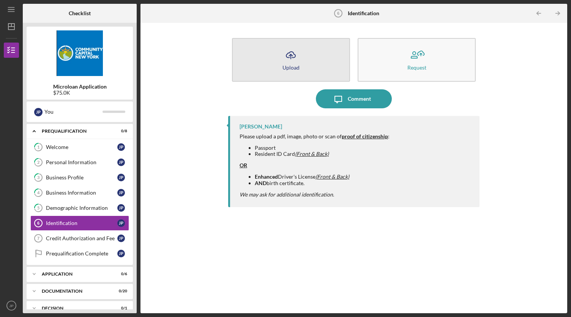
click at [302, 62] on button "Icon/Upload Upload" at bounding box center [291, 60] width 118 height 44
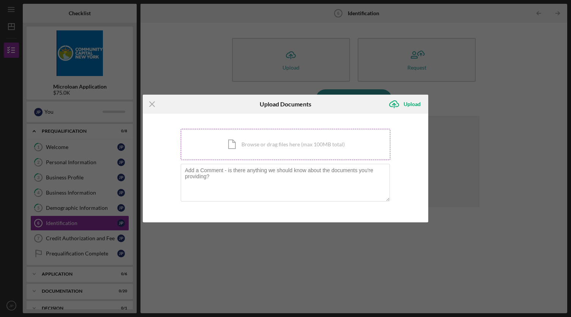
click at [263, 150] on div "Icon/Document Browse or drag files here (max 100MB total) Tap to choose files o…" at bounding box center [286, 144] width 210 height 31
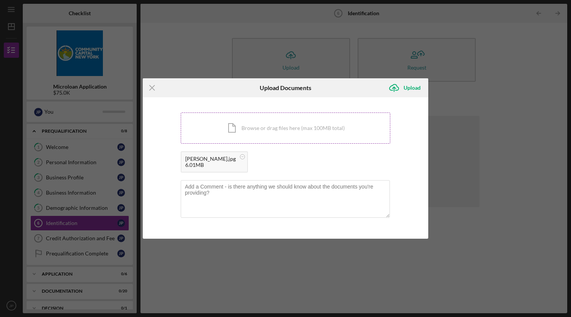
click at [277, 126] on div "Icon/Document Browse or drag files here (max 100MB total) Tap to choose files o…" at bounding box center [286, 127] width 210 height 31
click at [406, 86] on div "Upload" at bounding box center [412, 87] width 17 height 15
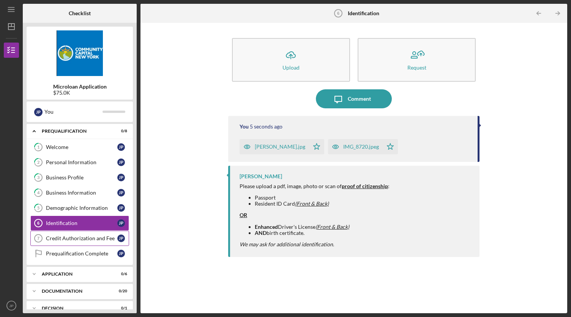
click at [91, 239] on div "Credit Authorization and Fee" at bounding box center [81, 238] width 71 height 6
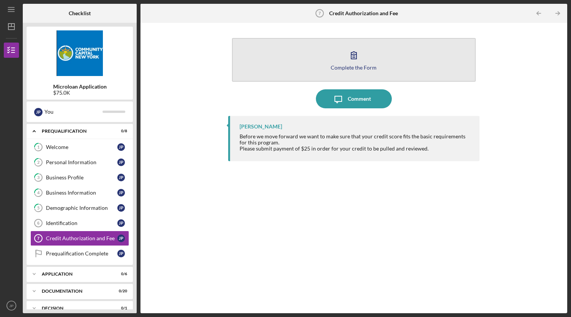
click at [354, 57] on icon "button" at bounding box center [353, 55] width 19 height 19
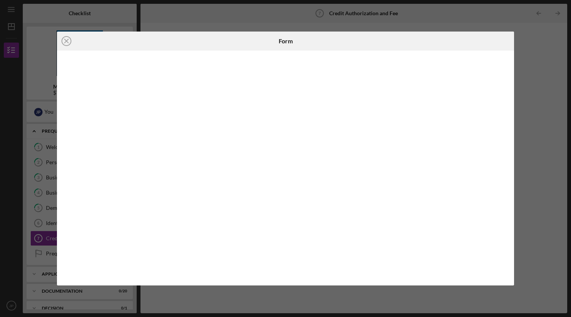
click at [66, 42] on icon "Icon/Close" at bounding box center [66, 41] width 19 height 19
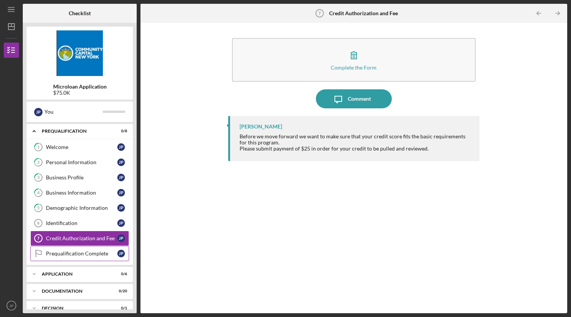
click at [86, 254] on link "Prequalification Complete Prequalification Complete J P" at bounding box center [79, 253] width 99 height 15
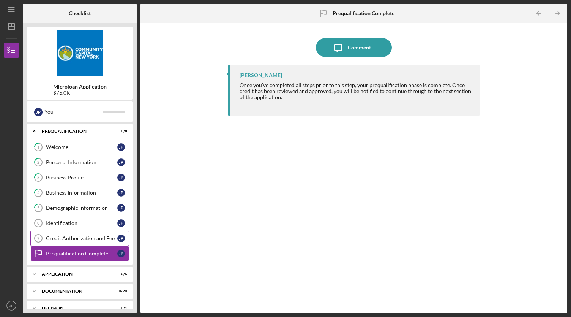
click at [80, 237] on div "Credit Authorization and Fee" at bounding box center [81, 238] width 71 height 6
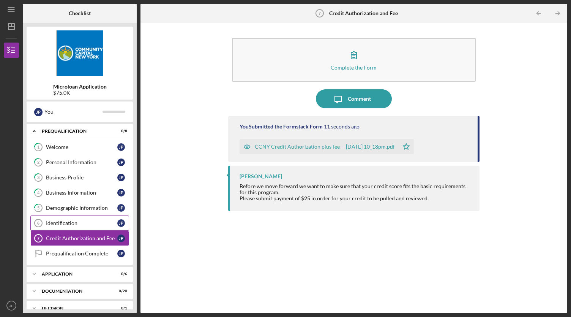
click at [81, 221] on div "Identification" at bounding box center [81, 223] width 71 height 6
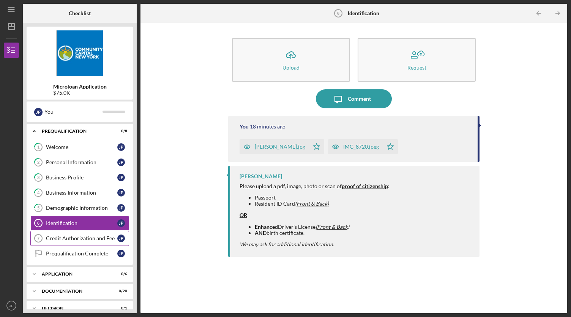
click at [81, 236] on div "Credit Authorization and Fee" at bounding box center [81, 238] width 71 height 6
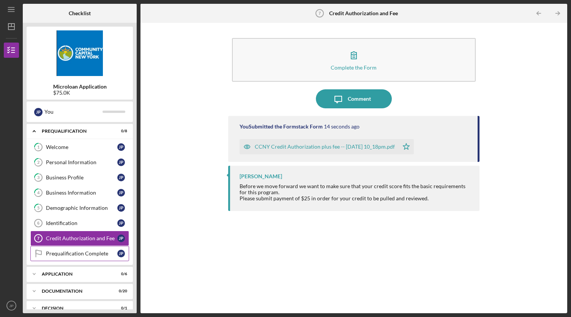
click at [79, 254] on div "Prequalification Complete" at bounding box center [81, 253] width 71 height 6
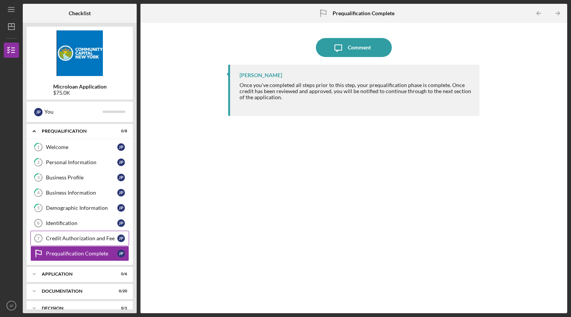
scroll to position [43, 0]
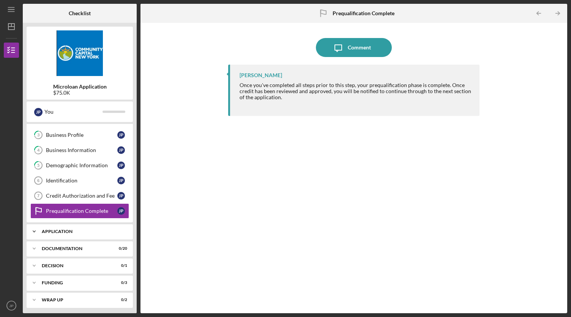
click at [63, 229] on div "Application" at bounding box center [83, 231] width 82 height 5
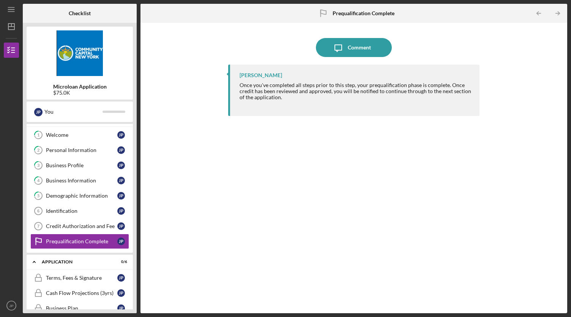
scroll to position [0, 0]
